Goal: Information Seeking & Learning: Learn about a topic

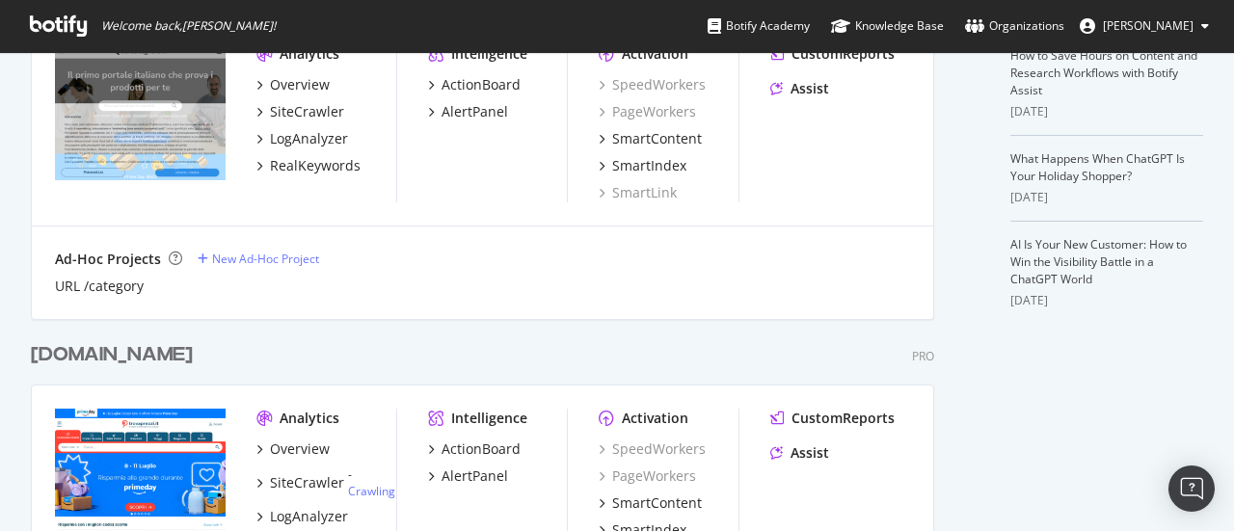
scroll to position [578, 0]
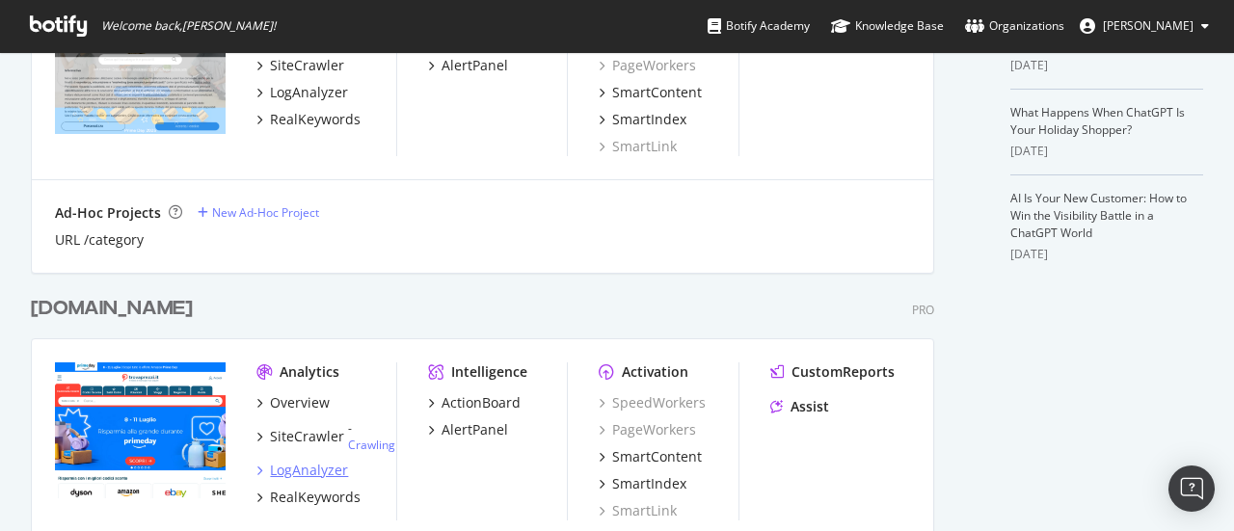
click at [293, 470] on div "LogAnalyzer" at bounding box center [309, 470] width 78 height 19
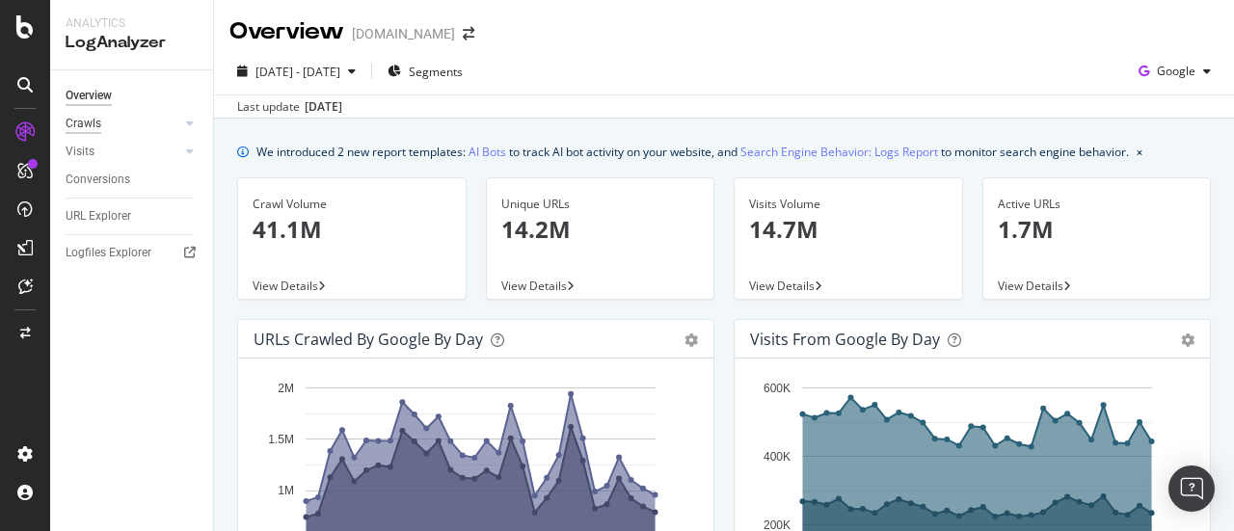
click at [94, 122] on div "Crawls" at bounding box center [84, 124] width 36 height 20
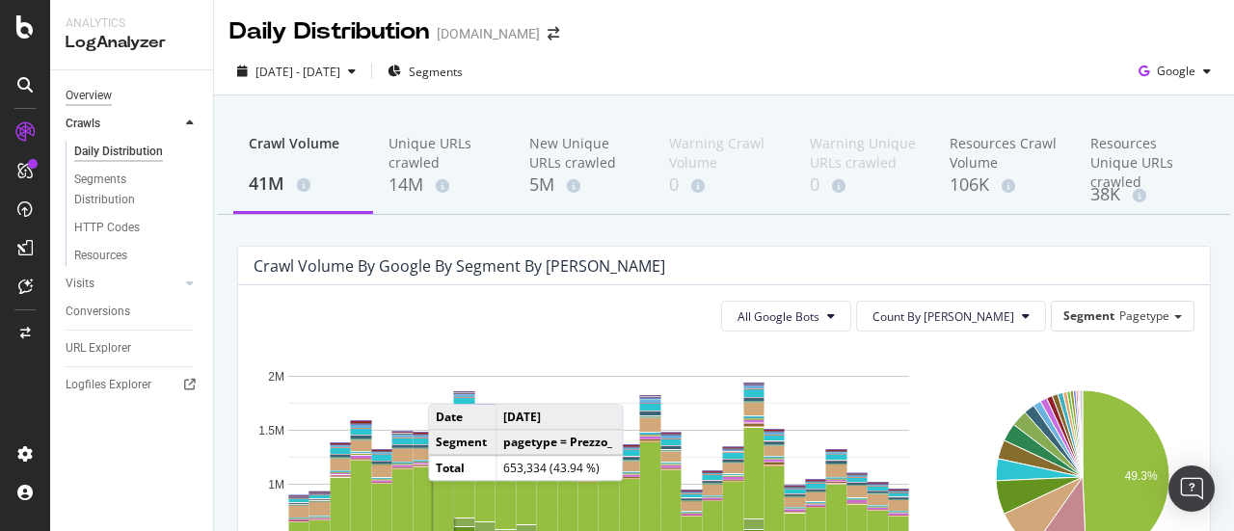
click at [83, 90] on div "Overview" at bounding box center [89, 96] width 46 height 20
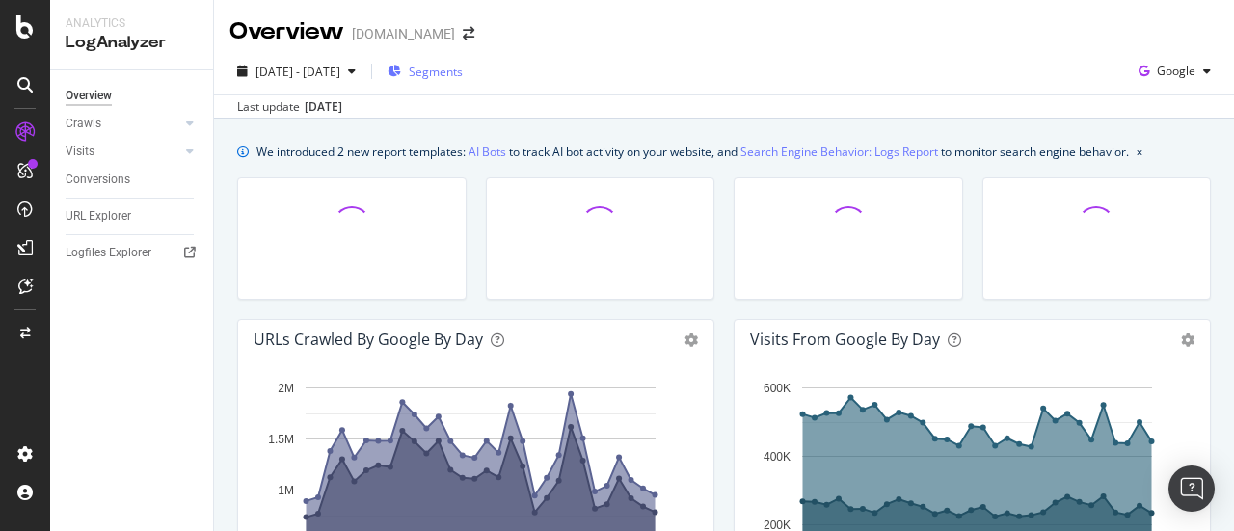
click at [457, 72] on span "Segments" at bounding box center [436, 72] width 54 height 16
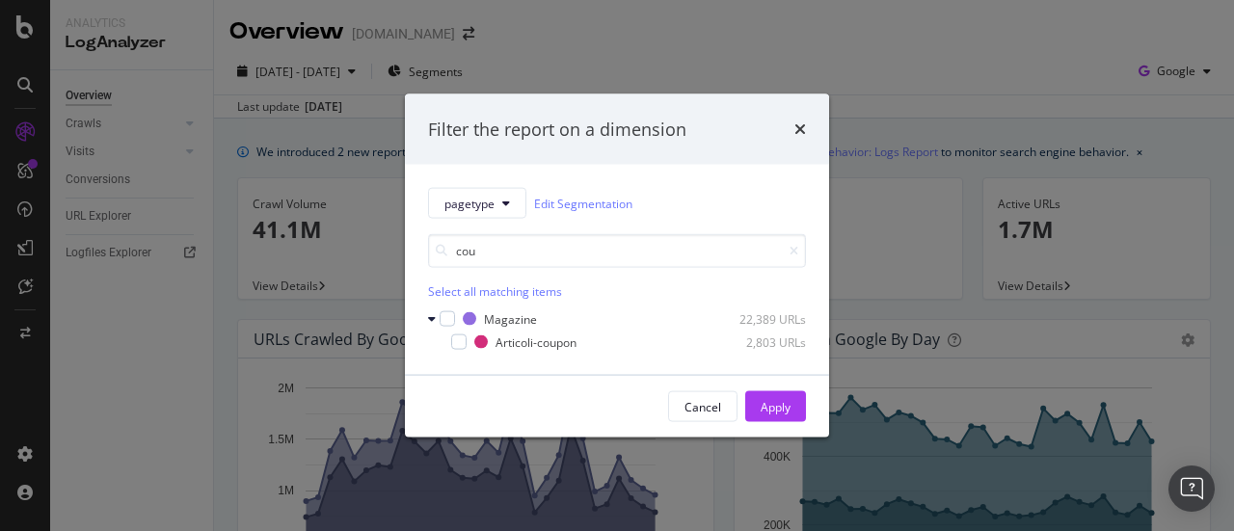
drag, startPoint x: 486, startPoint y: 252, endPoint x: 419, endPoint y: 246, distance: 66.8
click at [416, 254] on div "pagetype Edit Segmentation cou Select all matching items Magazine 22,389 URLs A…" at bounding box center [617, 270] width 424 height 210
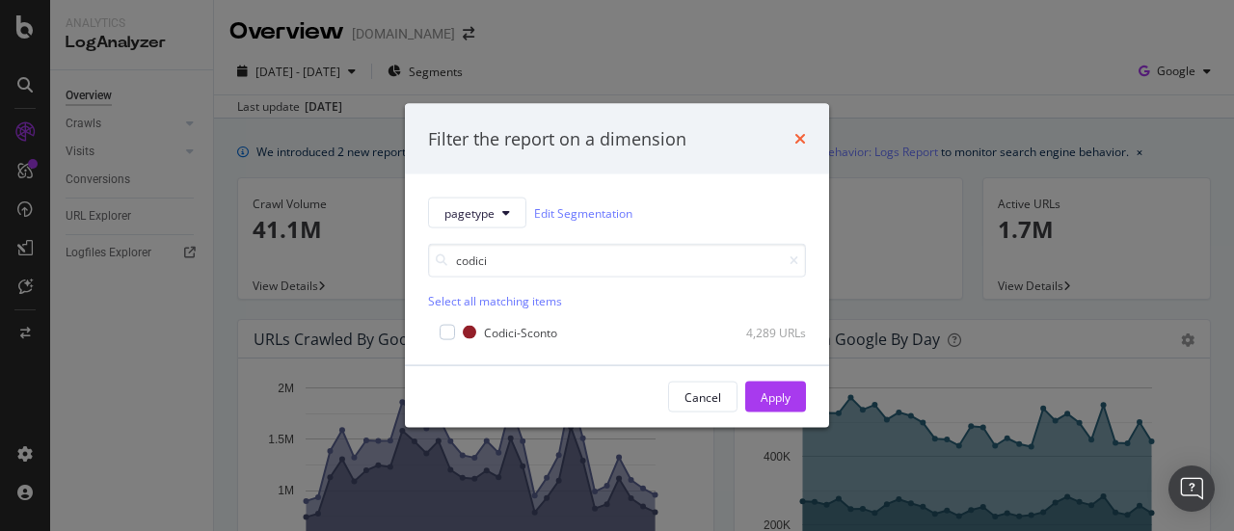
type input "codici"
click at [800, 140] on icon "times" at bounding box center [800, 138] width 12 height 15
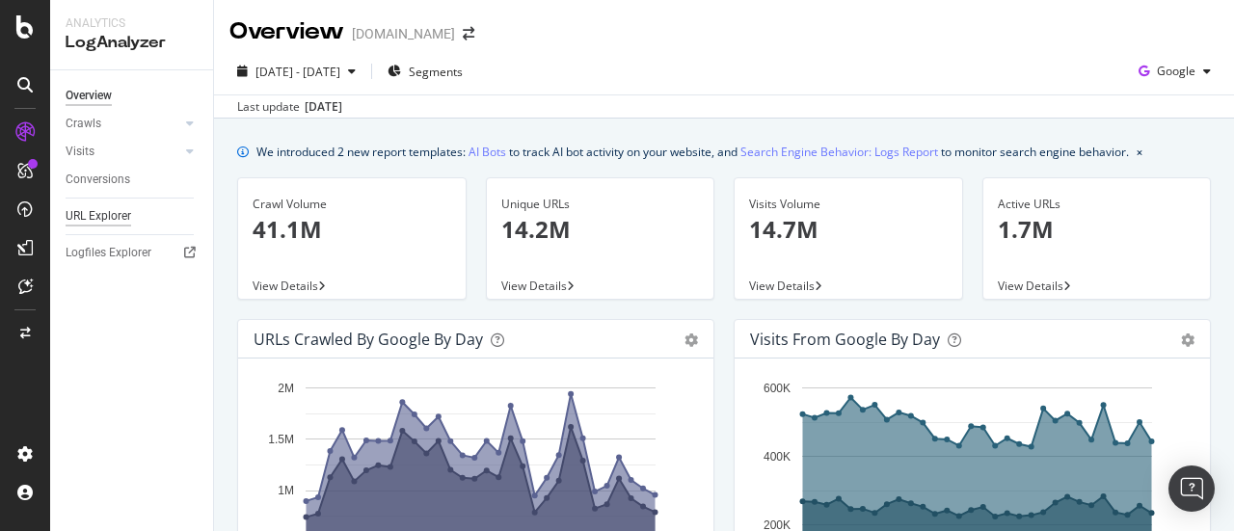
click at [115, 213] on div "URL Explorer" at bounding box center [99, 216] width 66 height 20
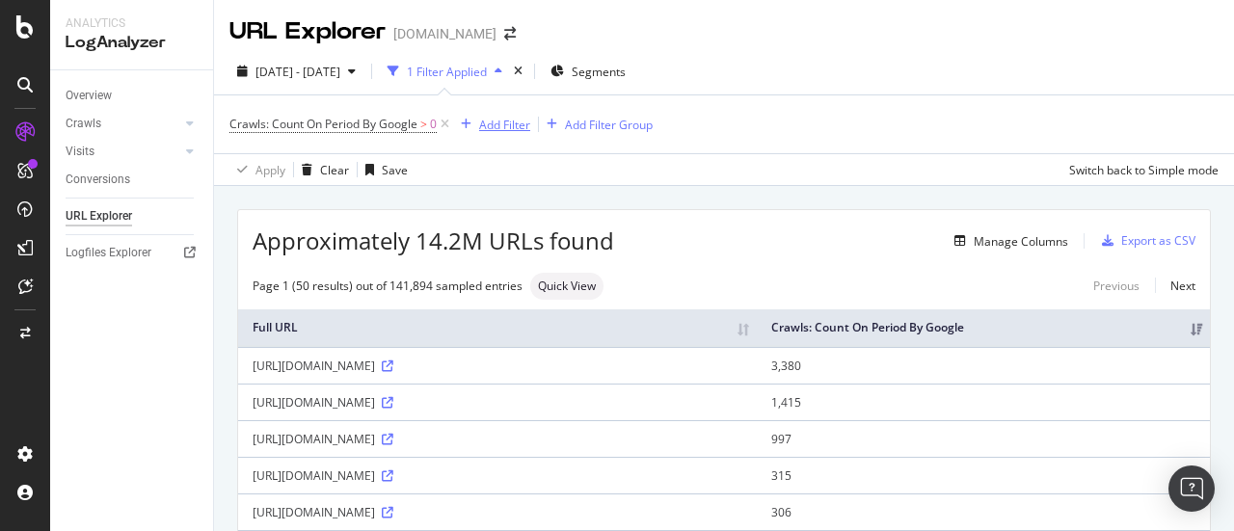
click at [496, 122] on div "Add Filter" at bounding box center [504, 125] width 51 height 16
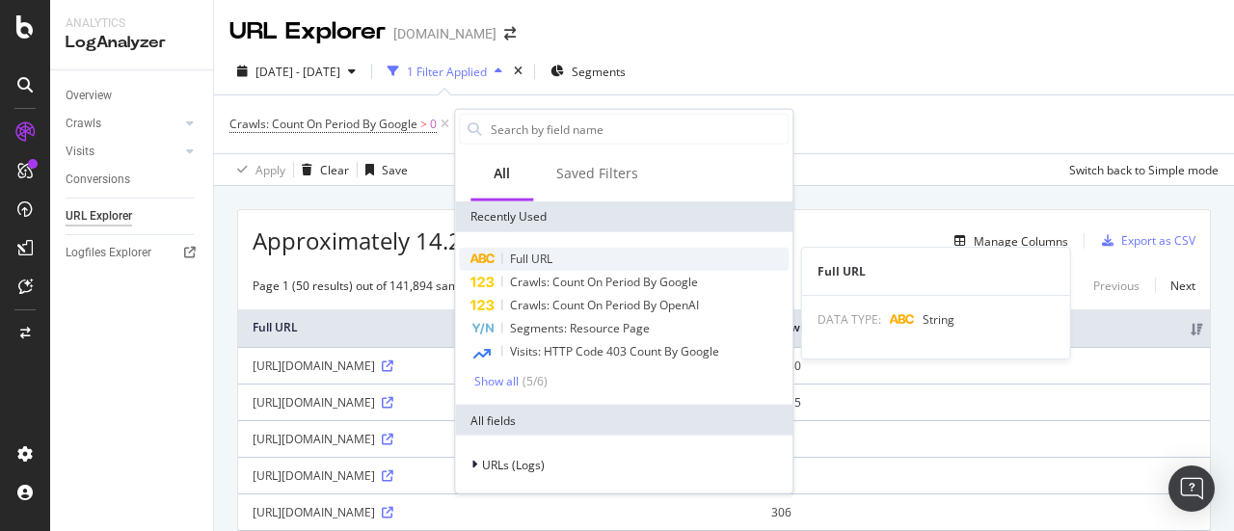
click at [526, 254] on span "Full URL" at bounding box center [531, 259] width 42 height 16
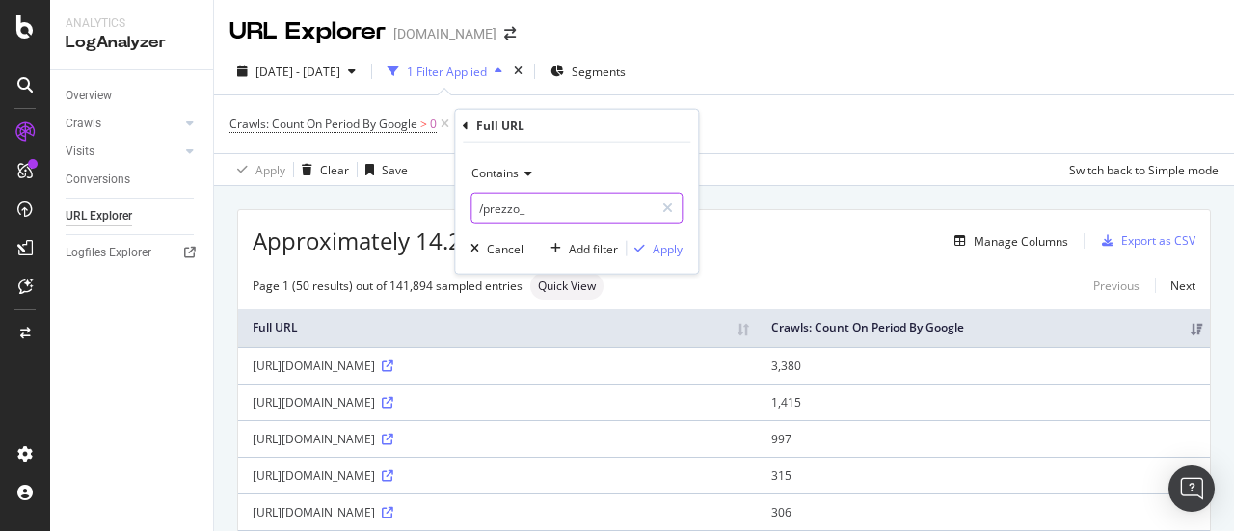
click at [538, 201] on input "/prezzo_" at bounding box center [562, 208] width 182 height 31
type input "/cpn/"
click at [681, 249] on div "Apply" at bounding box center [668, 248] width 30 height 16
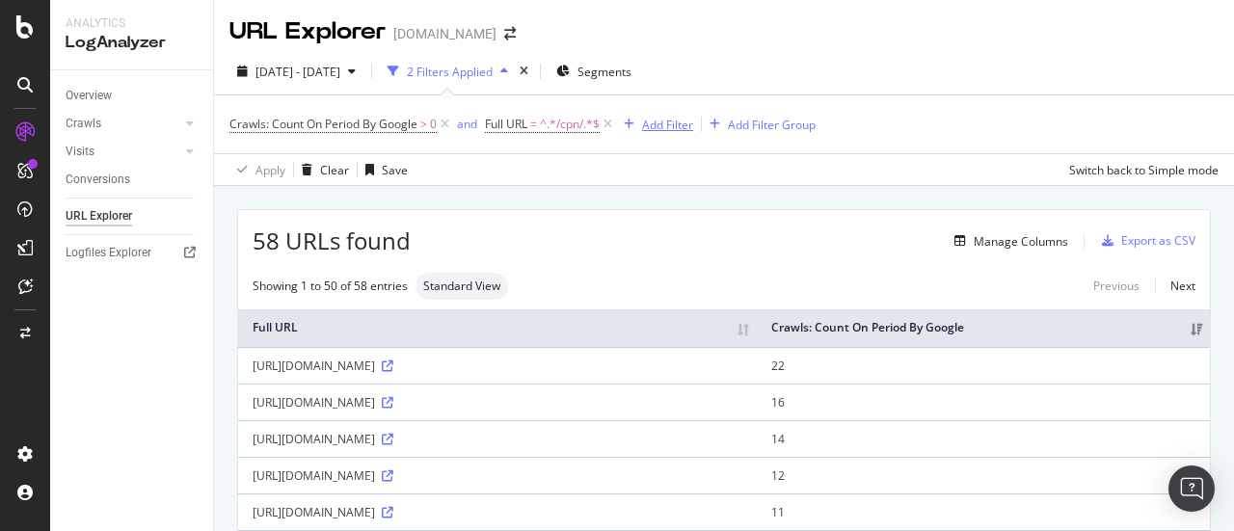
click at [659, 127] on div "Add Filter" at bounding box center [667, 125] width 51 height 16
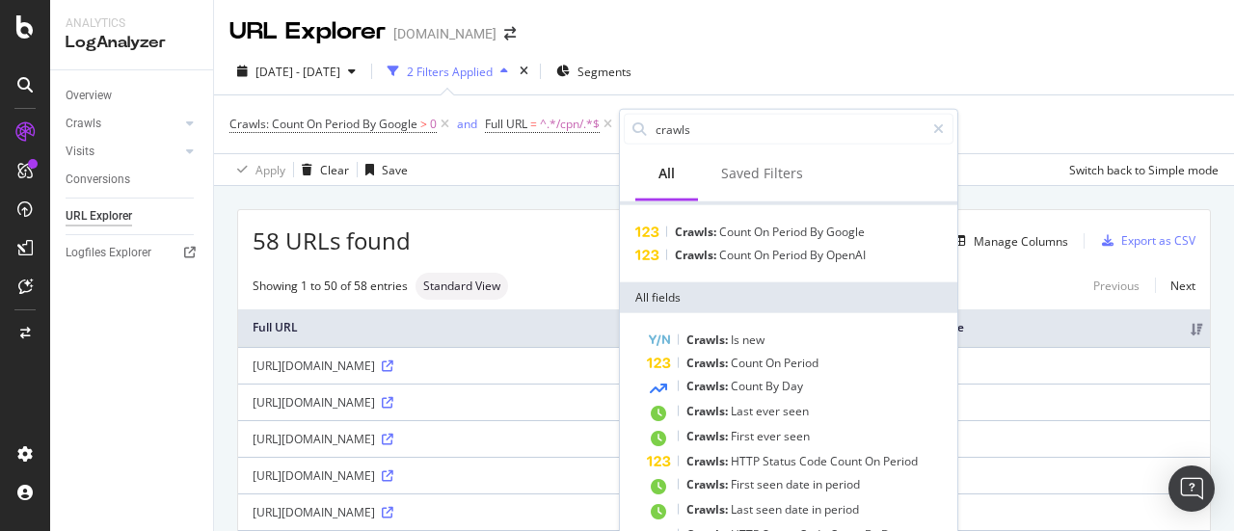
scroll to position [40, 0]
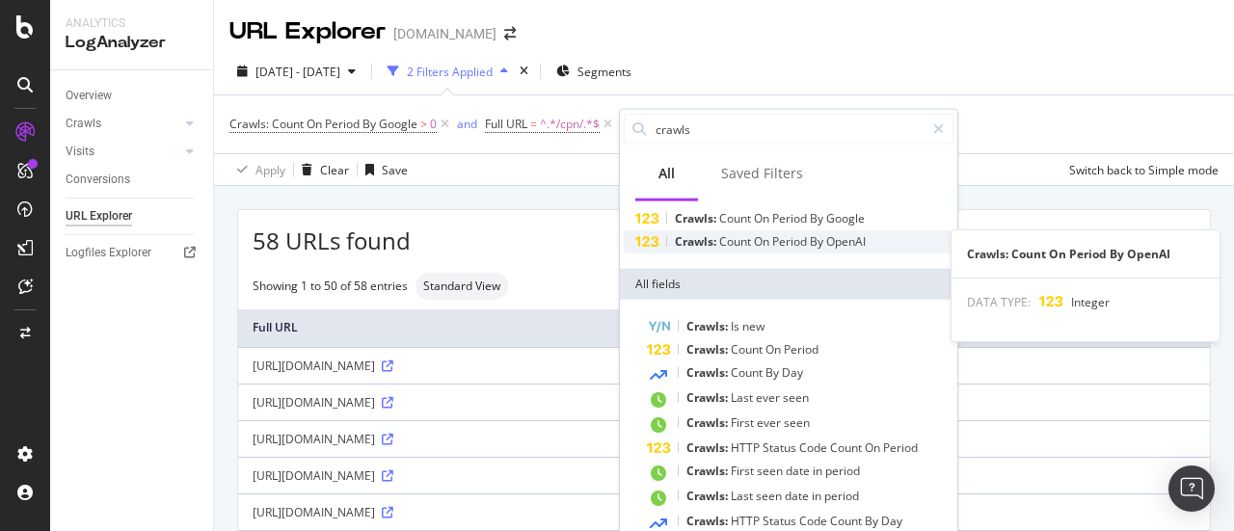
type input "crawls"
click at [802, 236] on span "Period" at bounding box center [791, 241] width 38 height 16
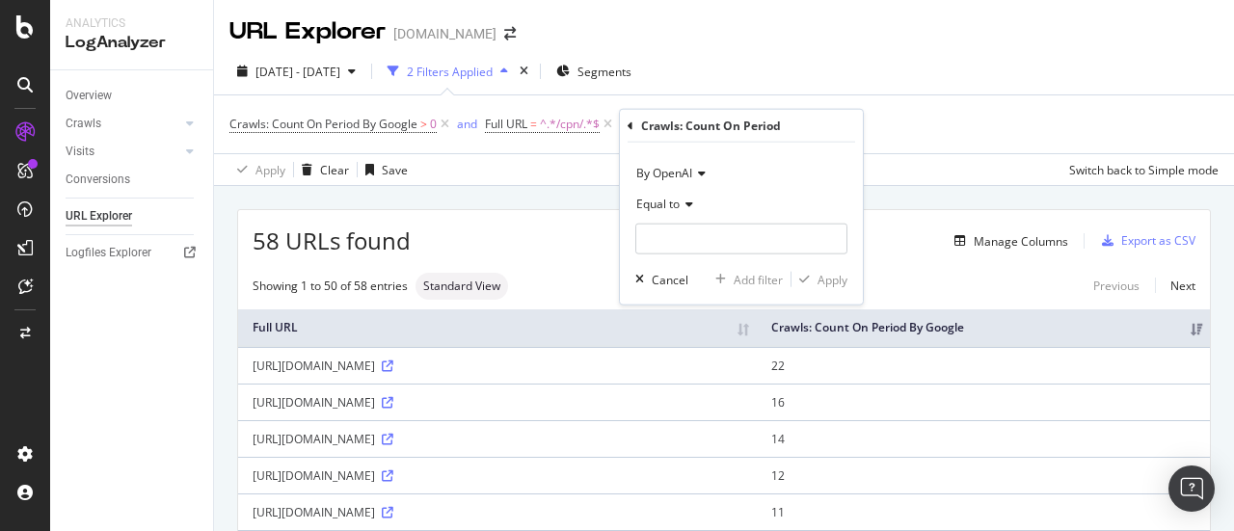
click at [691, 205] on icon at bounding box center [686, 205] width 13 height 12
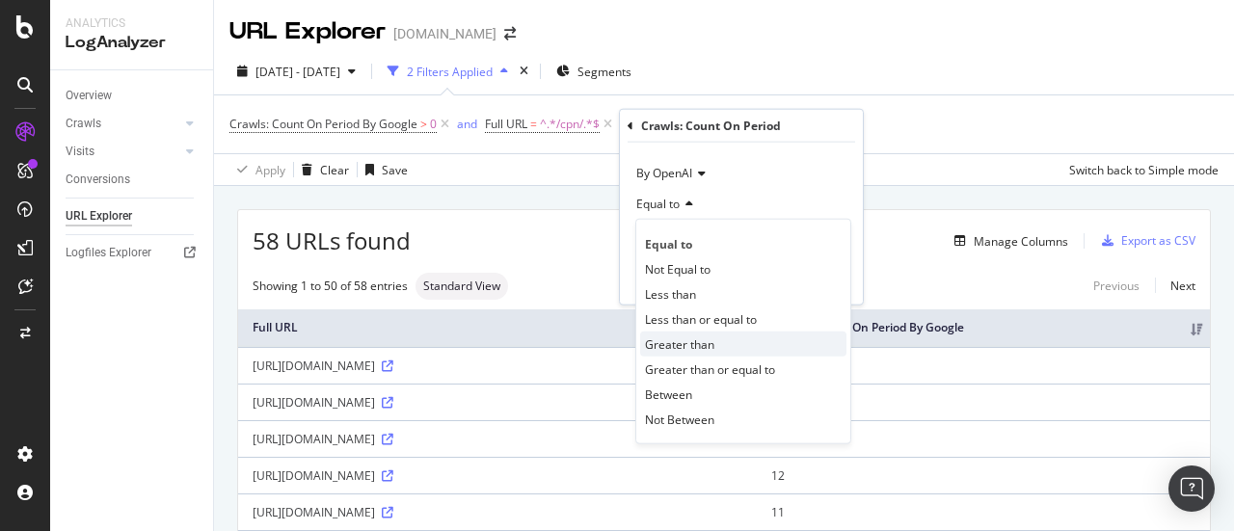
click at [693, 342] on span "Greater than" at bounding box center [679, 343] width 69 height 16
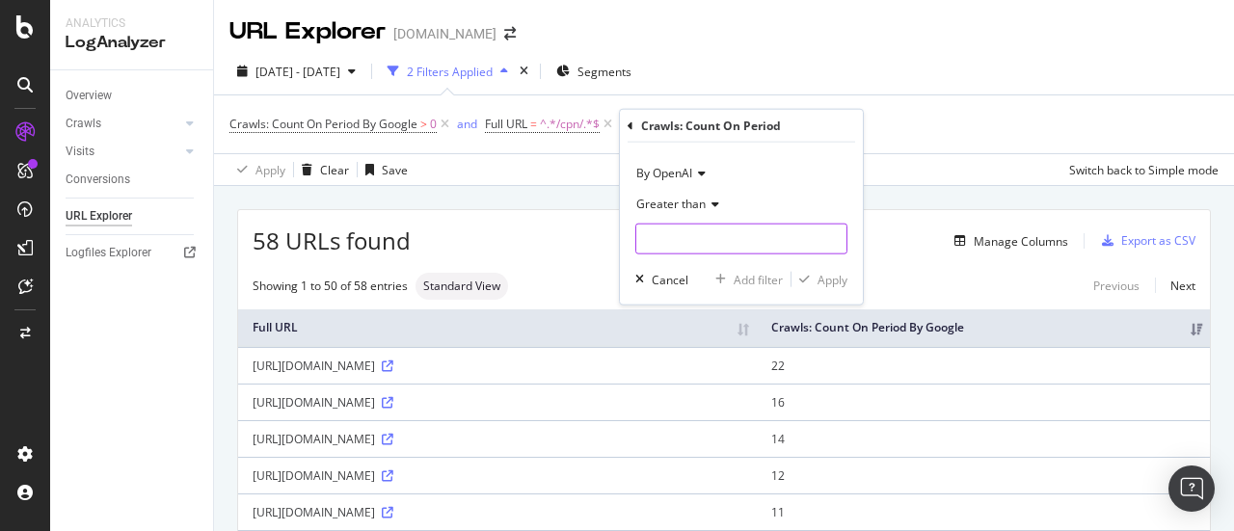
click at [705, 239] on input "number" at bounding box center [741, 239] width 212 height 31
type input "0"
click at [829, 281] on div "Apply" at bounding box center [832, 279] width 30 height 16
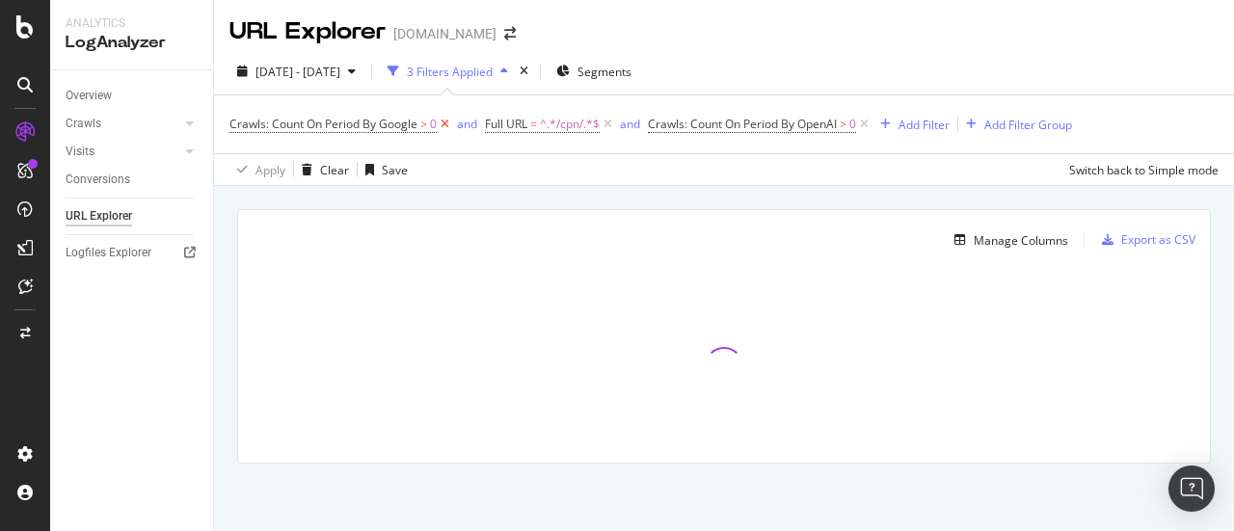
click at [443, 122] on icon at bounding box center [445, 124] width 16 height 19
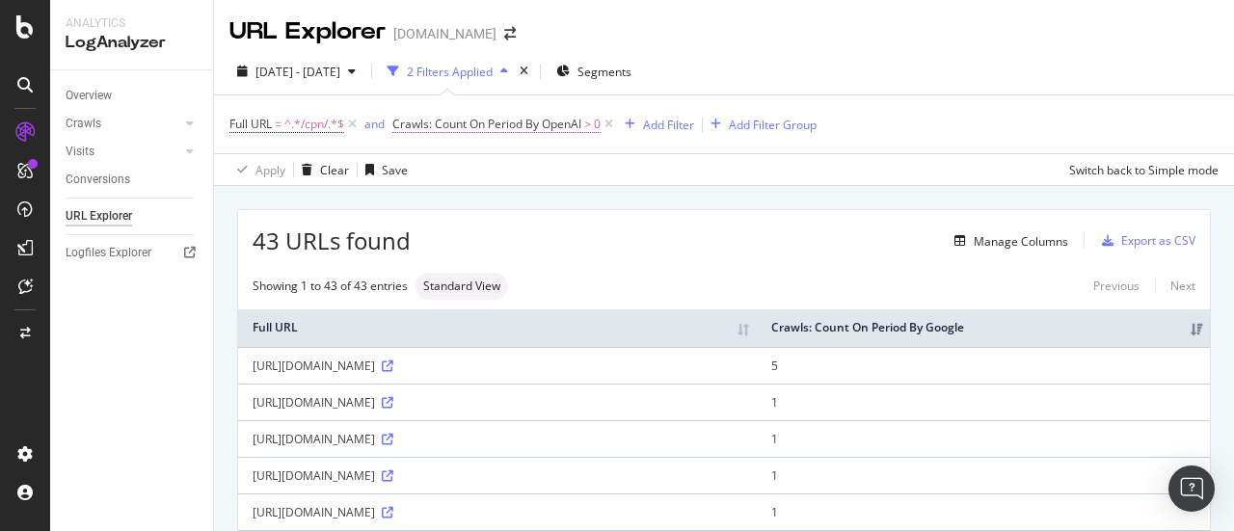
click at [455, 122] on span "Crawls: Count On Period By OpenAI" at bounding box center [486, 124] width 189 height 16
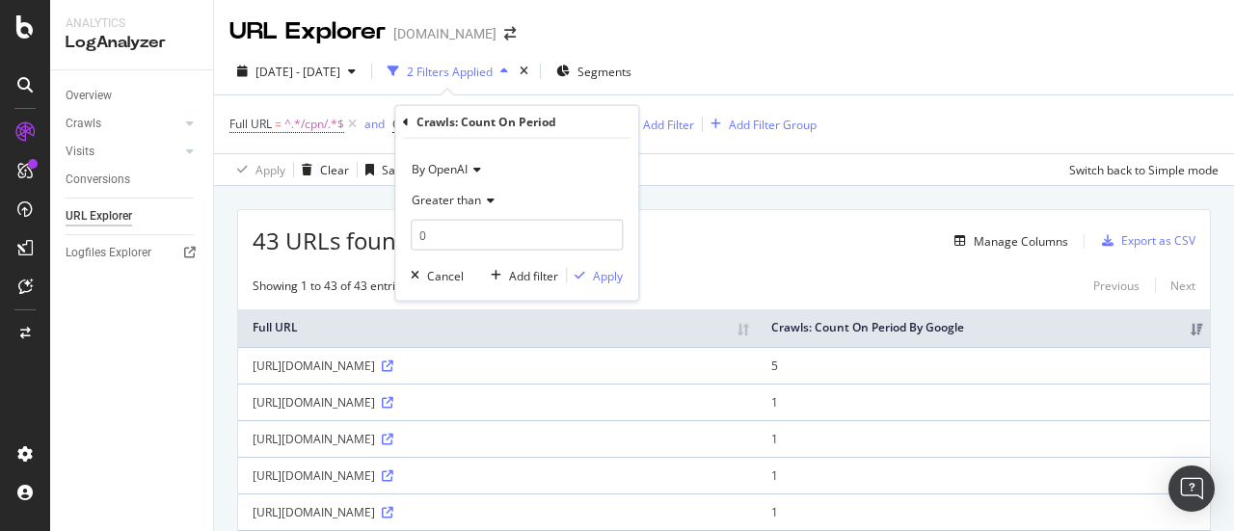
click at [453, 197] on span "Greater than" at bounding box center [446, 200] width 69 height 16
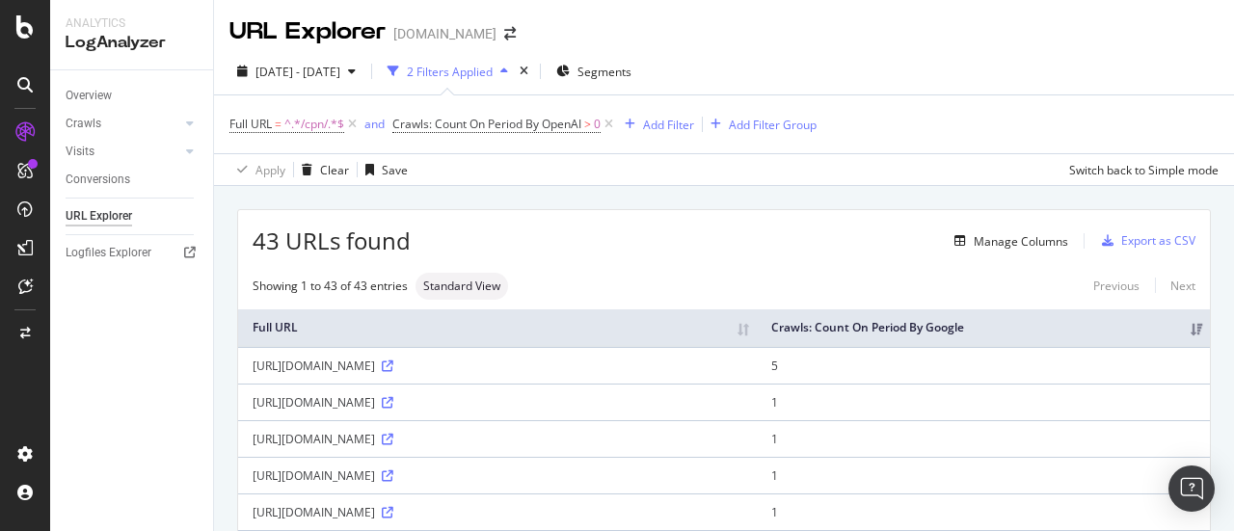
click at [733, 236] on div "Manage Columns" at bounding box center [739, 240] width 657 height 23
click at [974, 241] on div "Manage Columns" at bounding box center [1021, 241] width 94 height 16
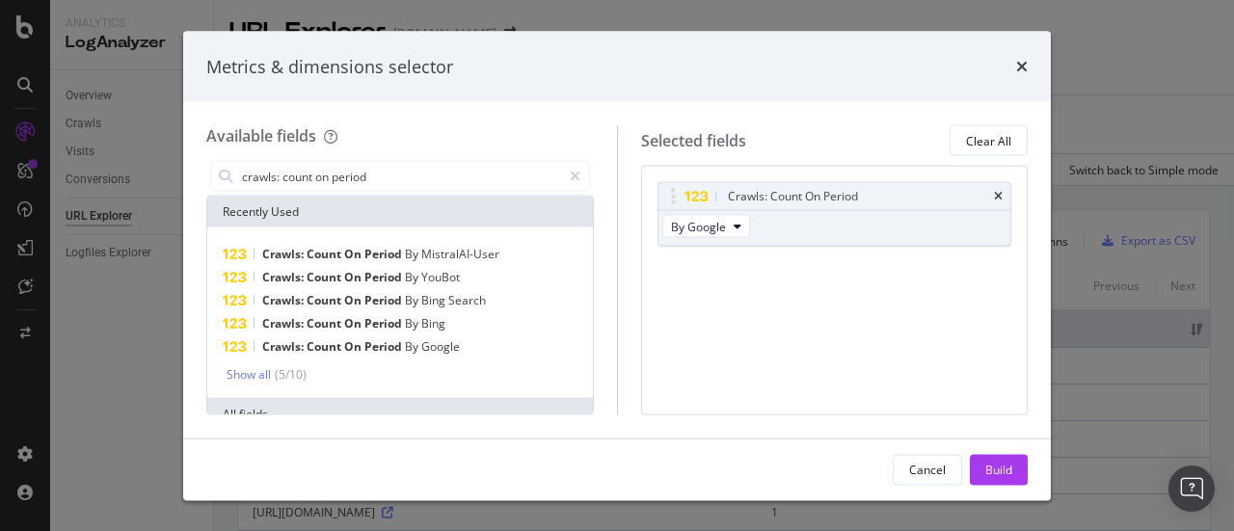
type input "crawls: count on period"
click at [539, 119] on div "Available fields crawls: count on period Recently Used Crawls: Count On Period …" at bounding box center [617, 269] width 868 height 335
click at [706, 227] on span "By Google" at bounding box center [698, 226] width 55 height 16
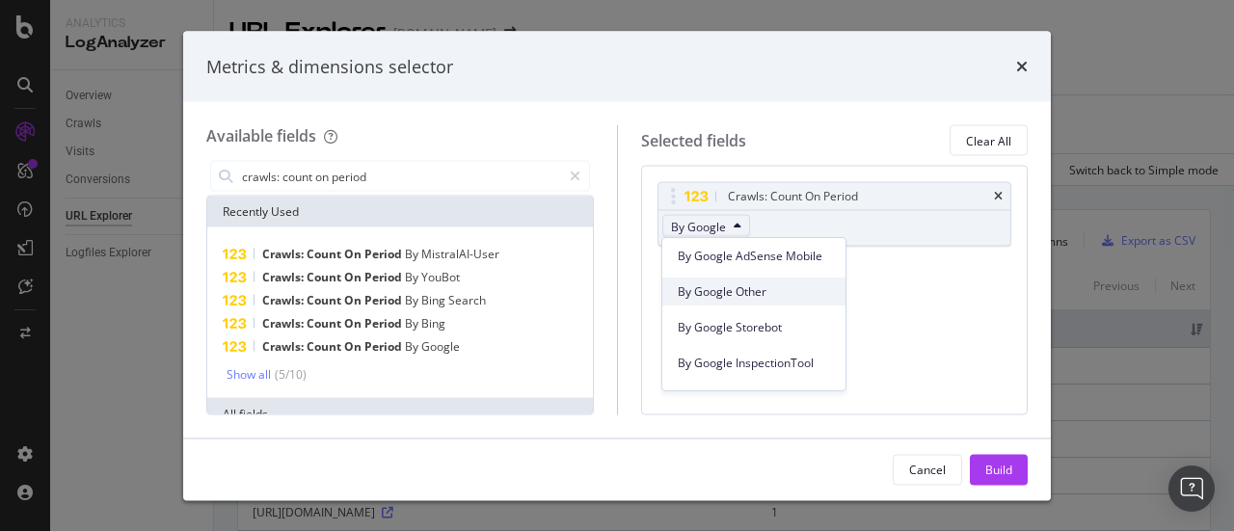
scroll to position [386, 0]
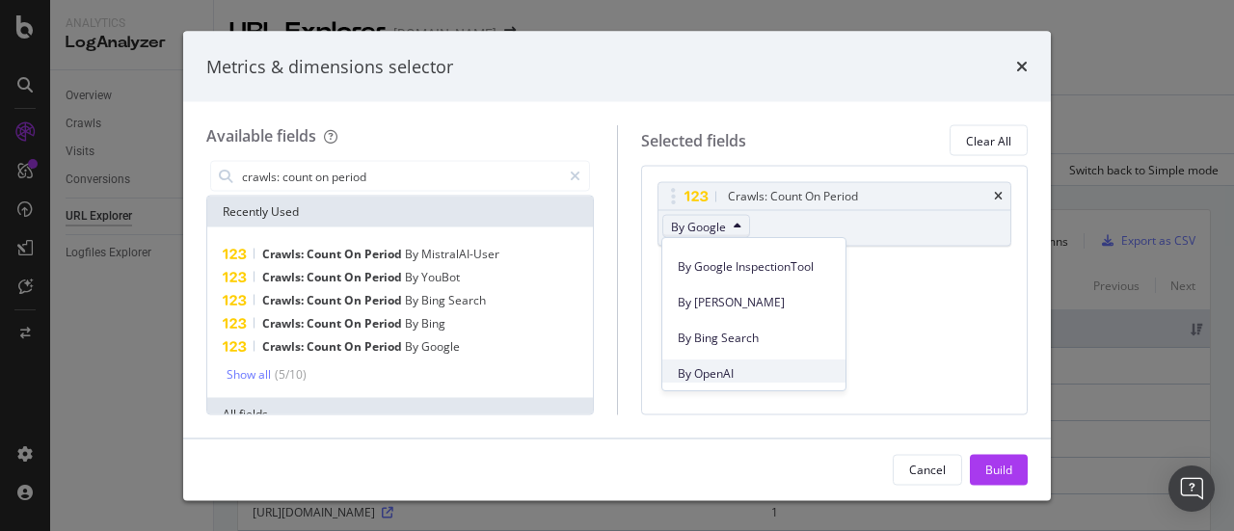
click at [725, 368] on span "By OpenAI" at bounding box center [754, 373] width 152 height 17
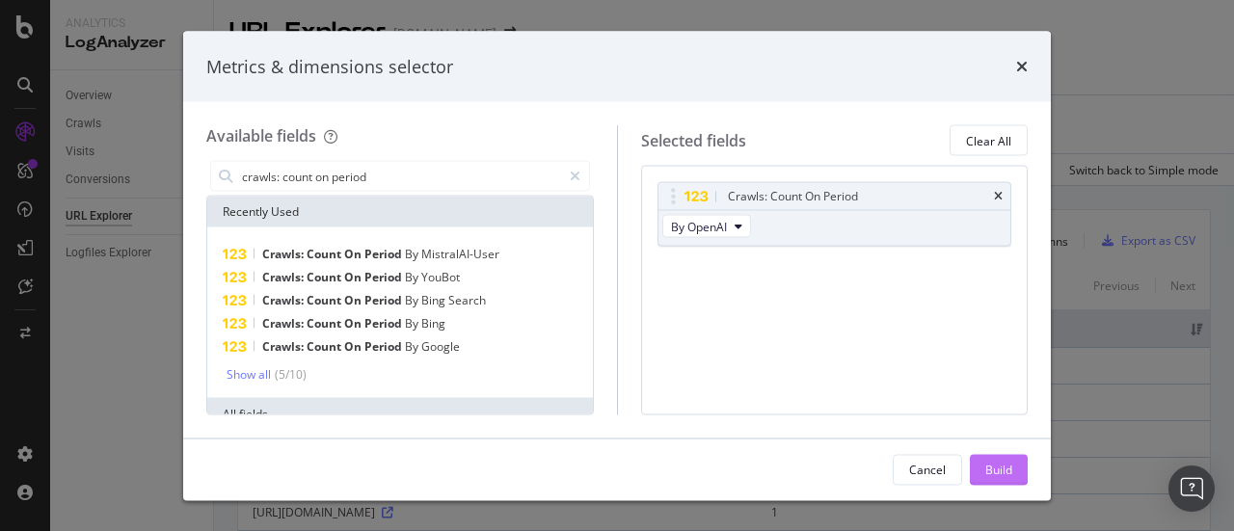
click at [995, 478] on div "Build" at bounding box center [998, 469] width 27 height 29
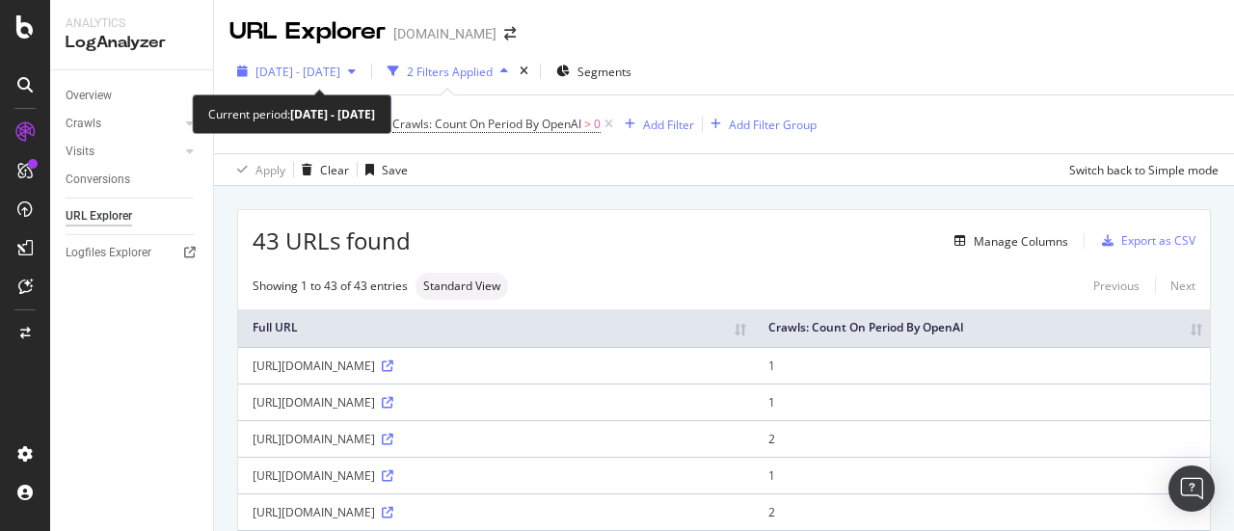
click at [334, 70] on span "[DATE] - [DATE]" at bounding box center [297, 72] width 85 height 16
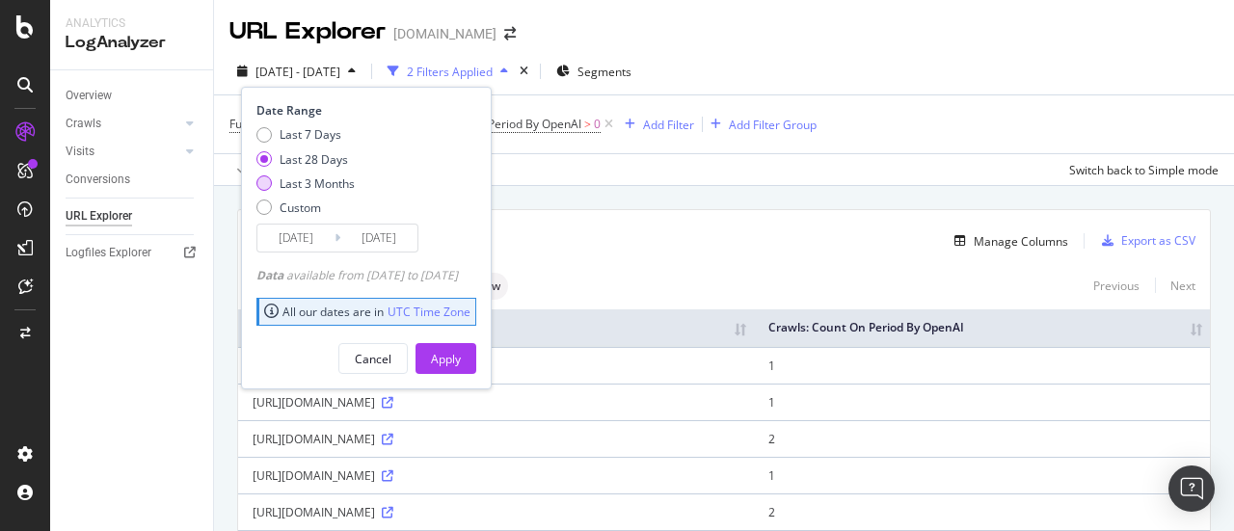
click at [316, 176] on div "Last 3 Months" at bounding box center [317, 183] width 75 height 16
type input "[DATE]"
click at [461, 356] on div "Apply" at bounding box center [446, 359] width 30 height 16
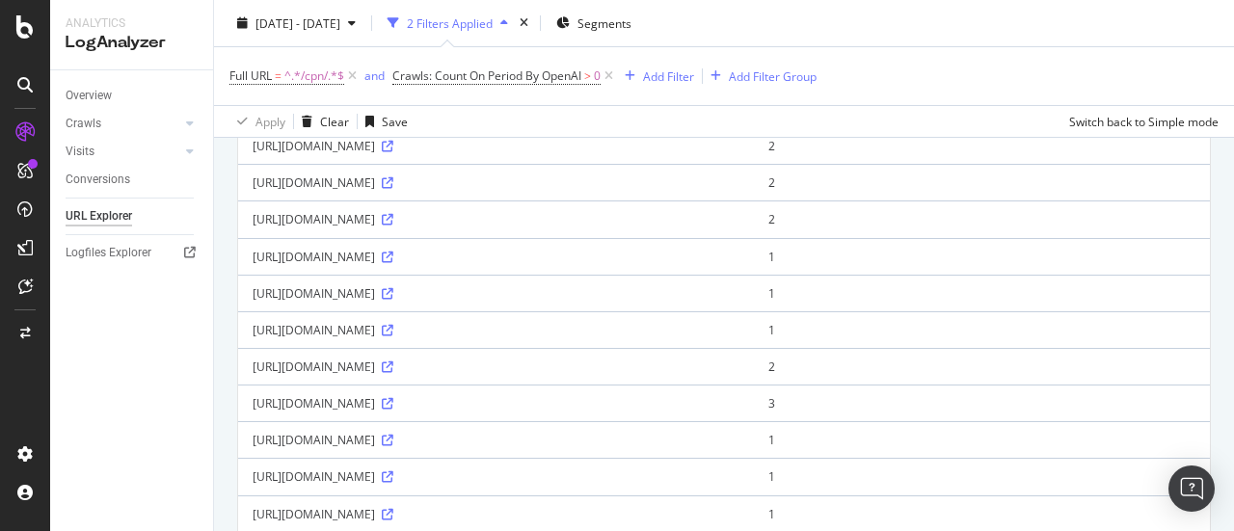
scroll to position [299, 0]
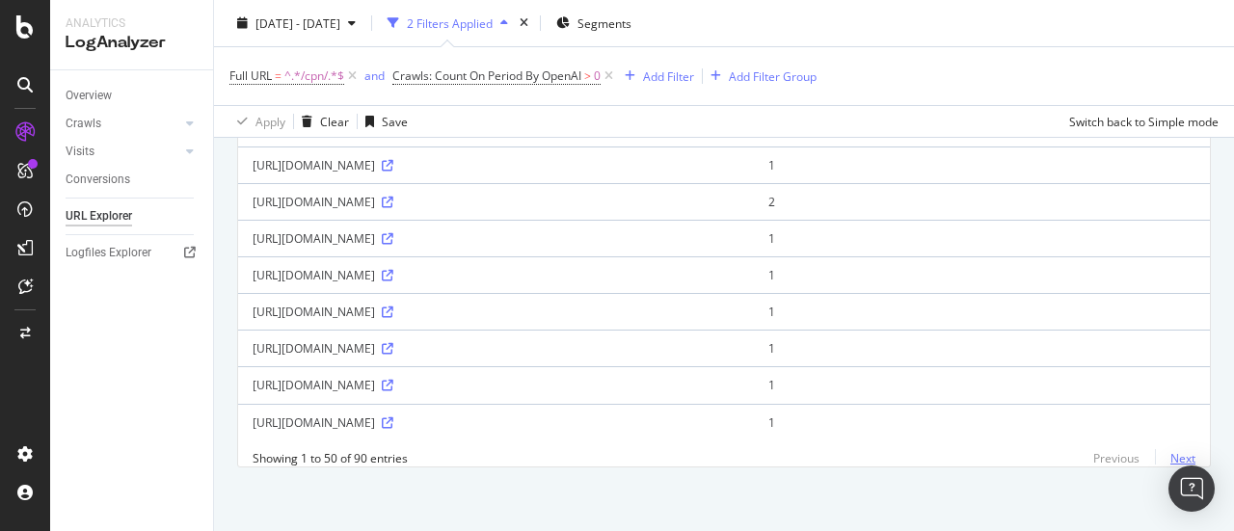
click at [1164, 454] on link "Next" at bounding box center [1175, 458] width 40 height 28
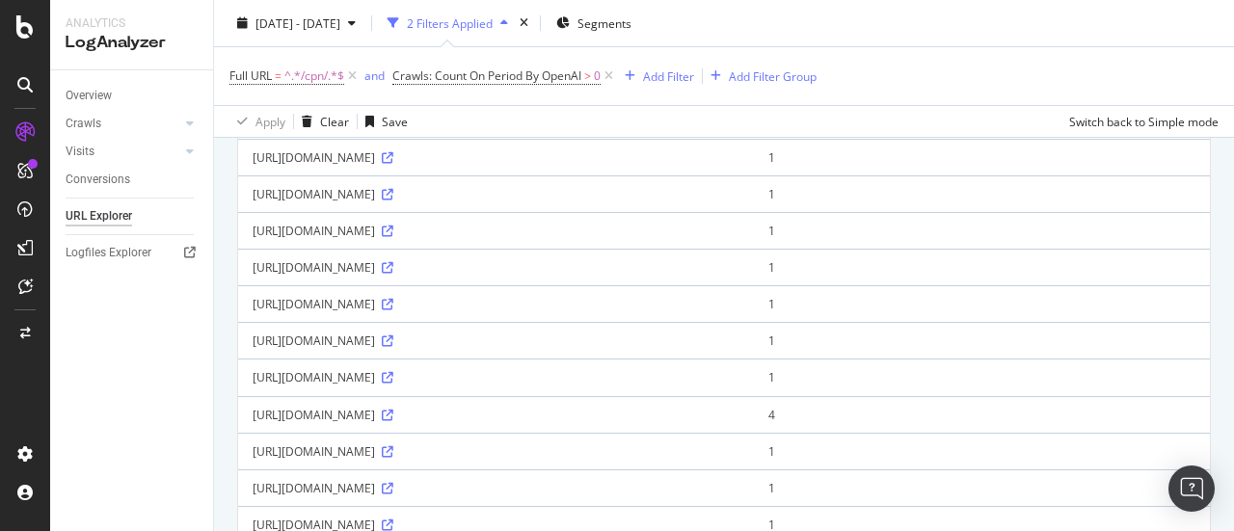
scroll to position [1380, 0]
